Goal: Information Seeking & Learning: Compare options

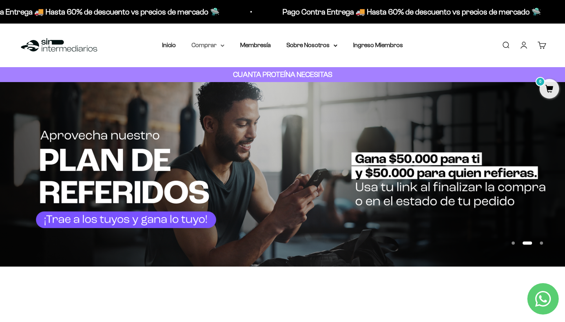
click at [196, 44] on summary "Comprar" at bounding box center [207, 45] width 33 height 10
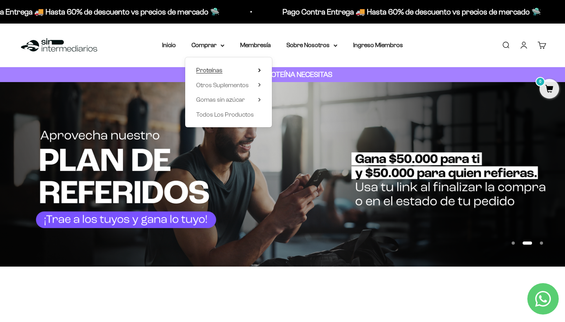
click at [207, 68] on span "Proteínas" at bounding box center [209, 70] width 26 height 7
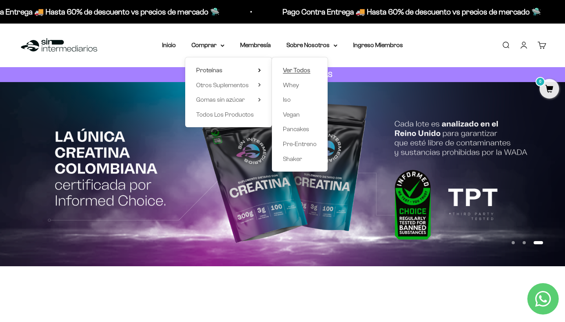
click at [290, 71] on span "Ver Todos" at bounding box center [296, 70] width 27 height 7
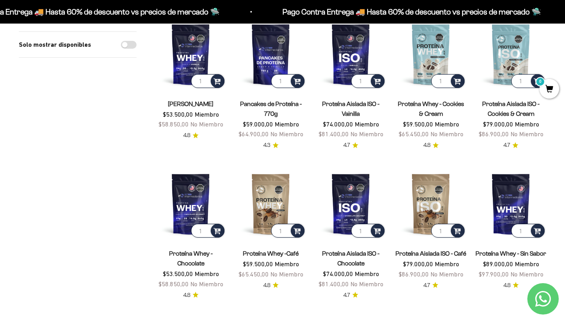
scroll to position [101, 0]
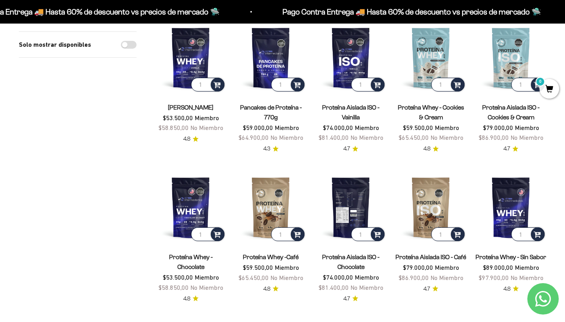
click at [344, 189] on img at bounding box center [350, 207] width 71 height 71
click at [345, 190] on img at bounding box center [350, 207] width 71 height 71
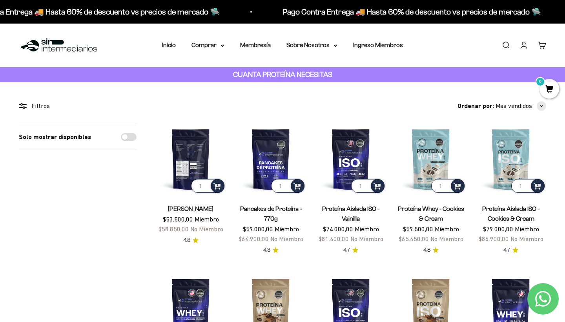
scroll to position [0, 0]
click at [167, 158] on img at bounding box center [190, 159] width 71 height 71
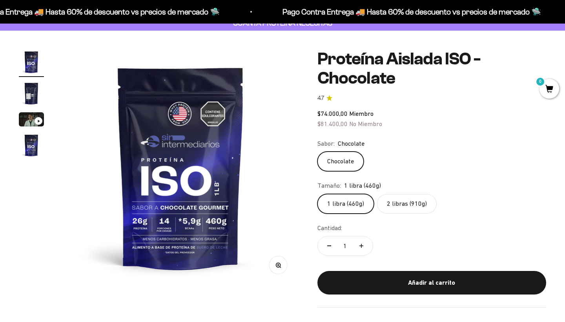
scroll to position [57, 0]
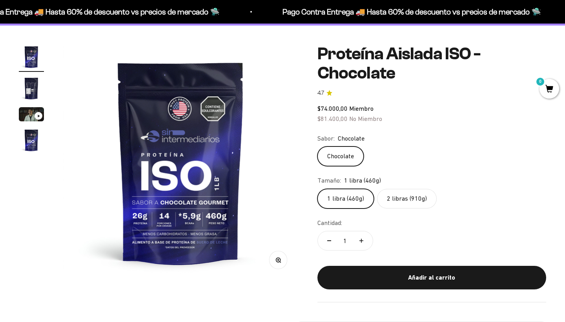
click at [414, 196] on label "2 libras (910g)" at bounding box center [407, 199] width 60 height 20
click at [317, 189] on input "2 libras (910g)" at bounding box center [317, 188] width 0 height 0
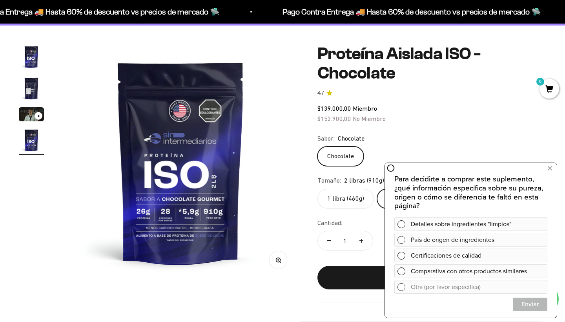
click at [29, 84] on img "Ir al artículo 2" at bounding box center [31, 88] width 25 height 25
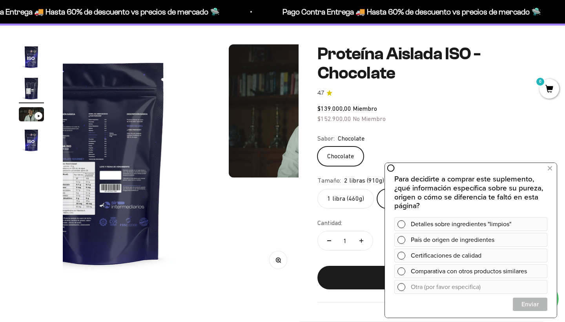
scroll to position [0, 245]
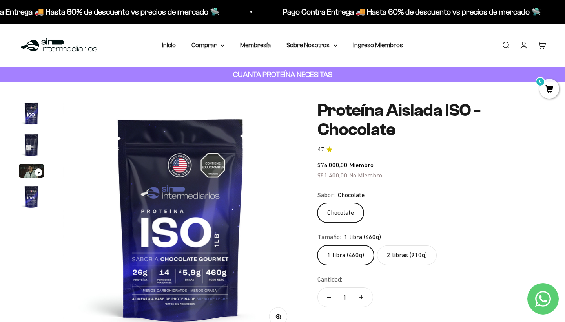
click at [407, 259] on label "2 libras (910g)" at bounding box center [407, 255] width 60 height 20
click at [317, 245] on input "2 libras (910g)" at bounding box center [317, 245] width 0 height 0
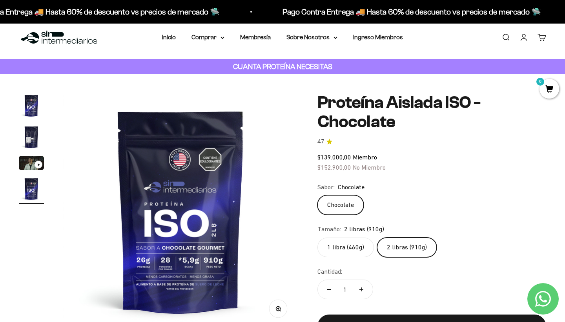
scroll to position [8, 0]
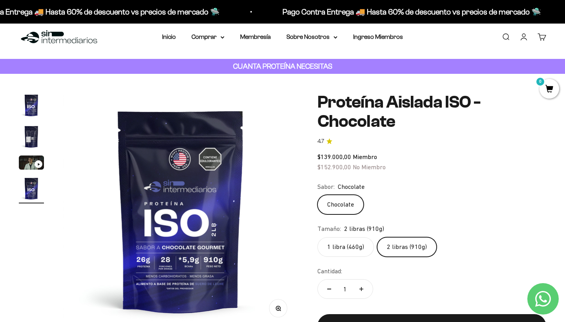
click at [33, 129] on img "Ir al artículo 2" at bounding box center [31, 136] width 25 height 25
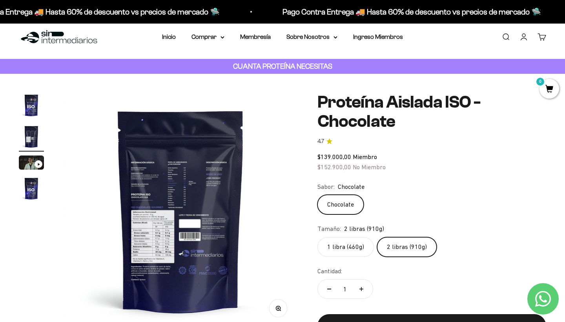
click at [165, 211] on img at bounding box center [181, 211] width 236 height 236
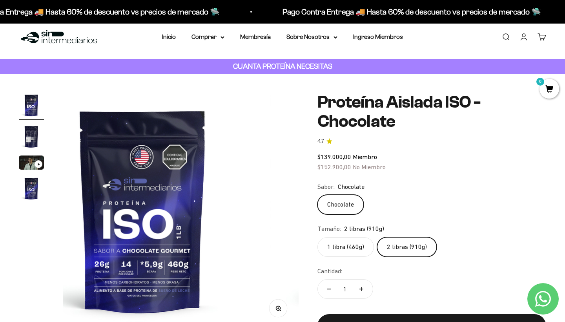
scroll to position [0, 0]
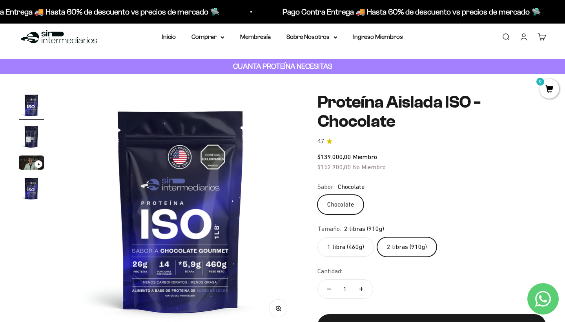
click at [187, 179] on img at bounding box center [181, 211] width 236 height 236
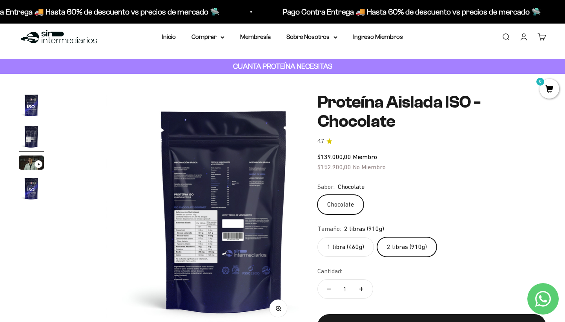
scroll to position [0, 245]
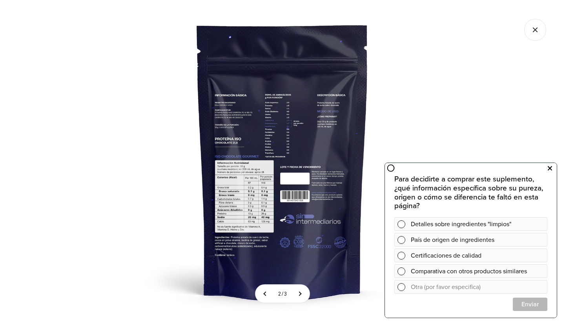
click at [549, 166] on icon at bounding box center [550, 168] width 4 height 10
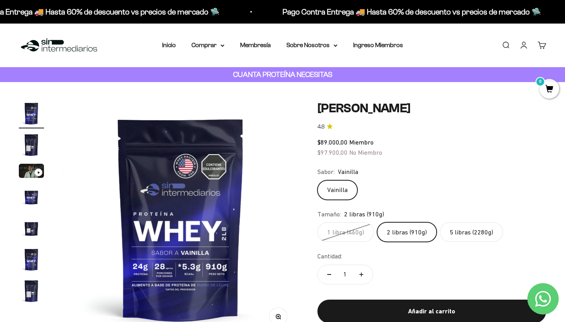
click at [32, 229] on img "Ir al artículo 5" at bounding box center [31, 227] width 25 height 25
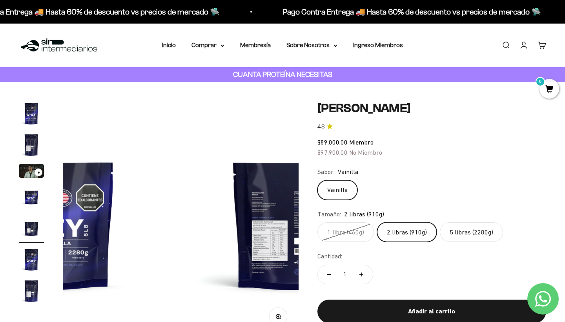
scroll to position [0, 981]
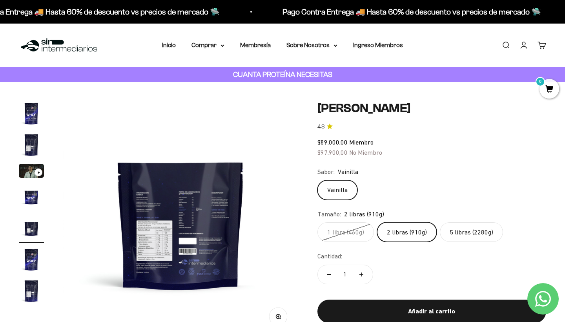
click at [162, 283] on img at bounding box center [181, 219] width 236 height 236
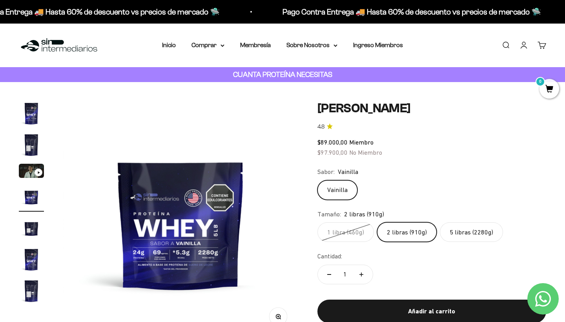
click at [159, 252] on img at bounding box center [181, 219] width 236 height 236
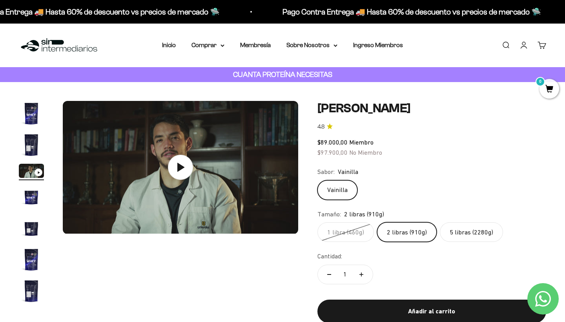
click at [31, 293] on img "Ir al artículo 7" at bounding box center [31, 290] width 25 height 25
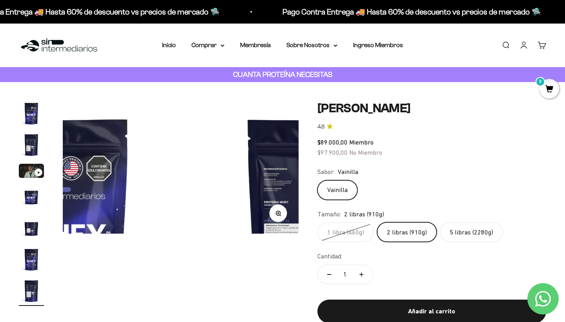
scroll to position [0, 1471]
